Goal: Task Accomplishment & Management: Complete application form

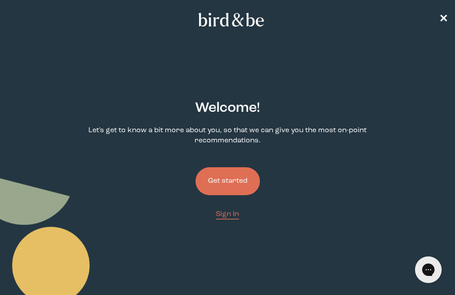
click at [246, 184] on button "Get started" at bounding box center [227, 181] width 64 height 28
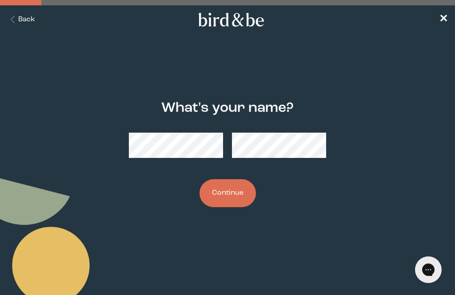
click at [35, 20] on button "Back" at bounding box center [21, 20] width 28 height 10
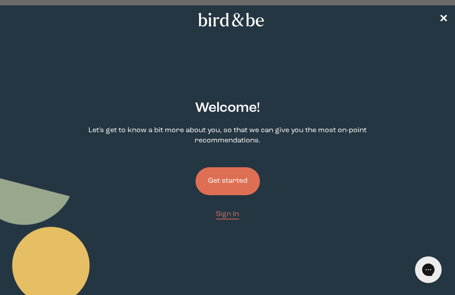
click at [232, 218] on span "Sign In" at bounding box center [227, 214] width 23 height 7
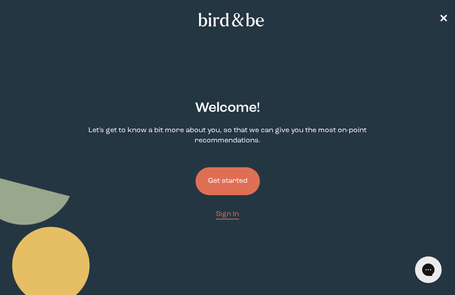
click at [440, 25] on nav "✕" at bounding box center [227, 19] width 455 height 28
click at [444, 25] on span "✕" at bounding box center [443, 19] width 9 height 11
